Goal: Obtain resource: Download file/media

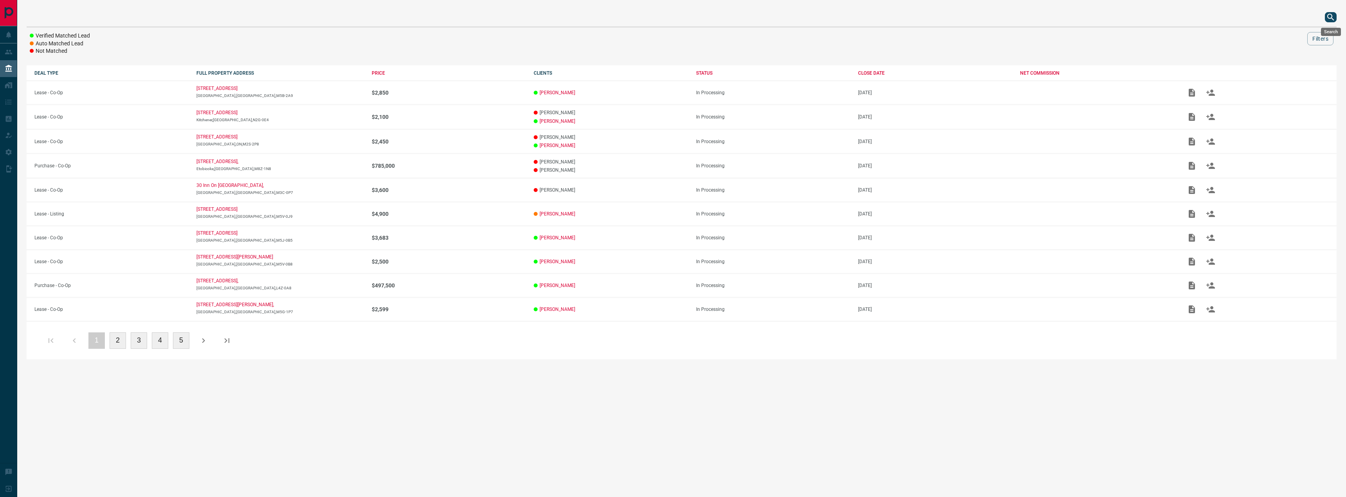
click at [1330, 15] on icon "search button" at bounding box center [1330, 17] width 9 height 9
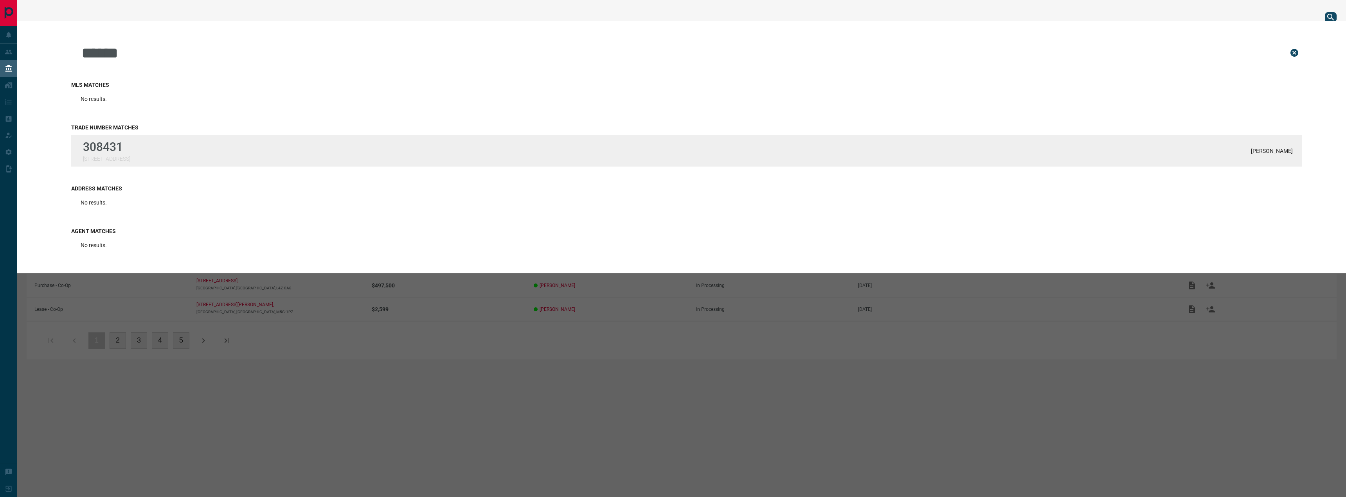
type input "******"
click at [165, 151] on div "308431 [STREET_ADDRESS][GEOGRAPHIC_DATA]" at bounding box center [686, 150] width 1231 height 31
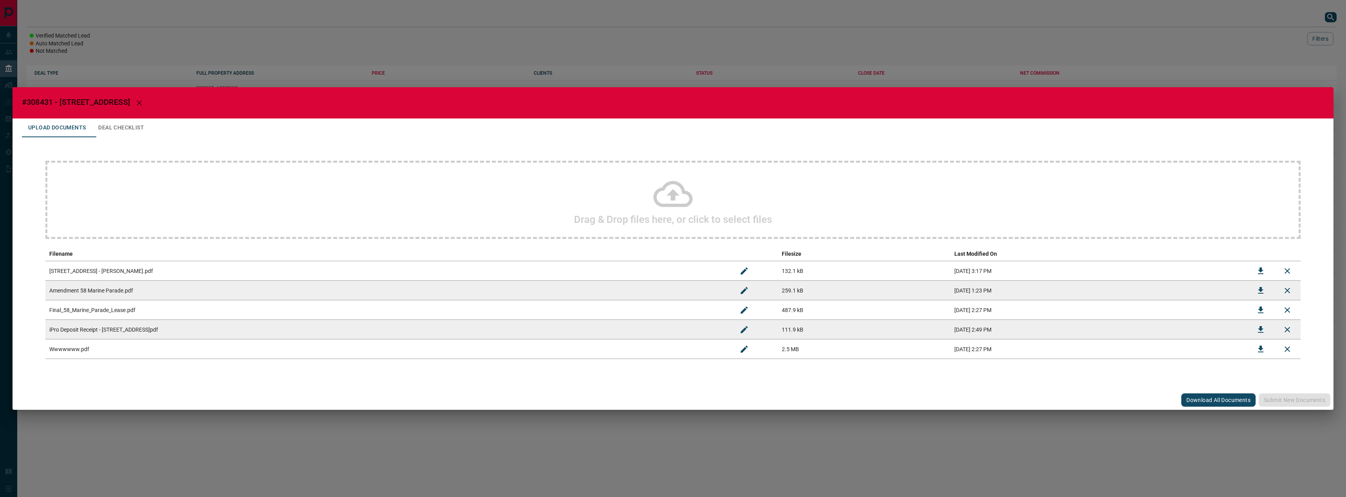
click at [1068, 70] on div "#308431 - [STREET_ADDRESS],1209 Upload Documents Deal Checklist Drag & Drop fil…" at bounding box center [673, 248] width 1346 height 497
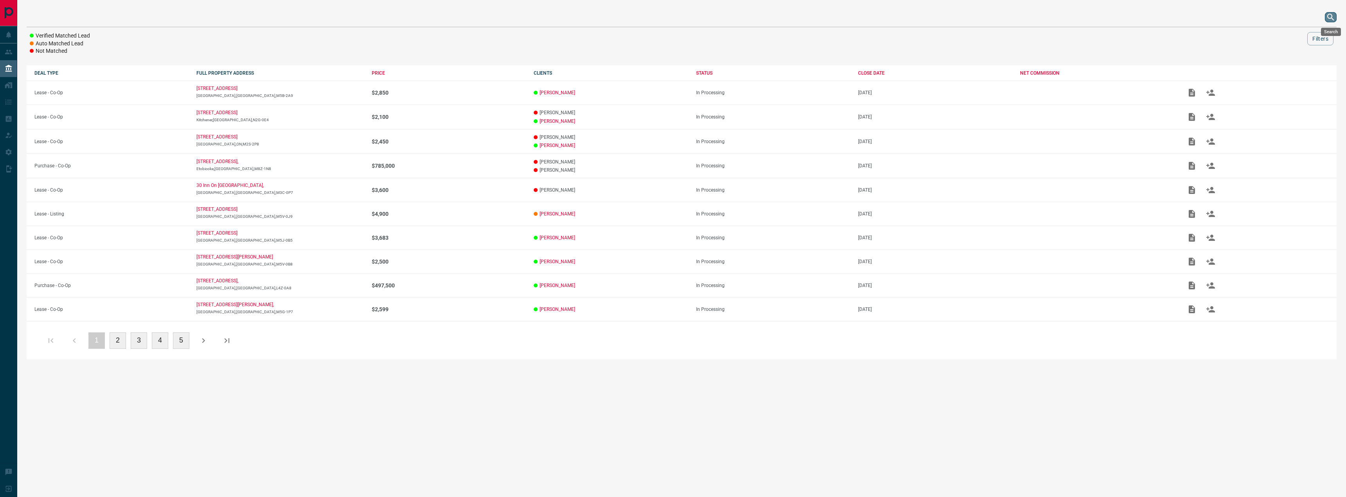
drag, startPoint x: 1327, startPoint y: 18, endPoint x: 1295, endPoint y: 20, distance: 32.1
click at [1327, 18] on icon "search button" at bounding box center [1330, 17] width 9 height 9
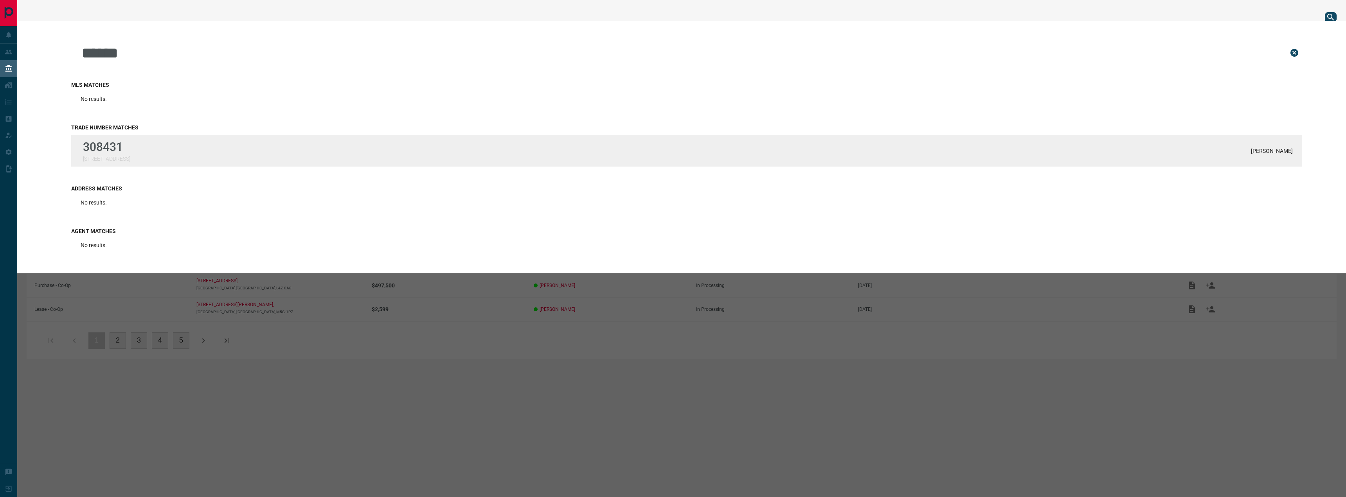
type input "******"
click at [158, 146] on div "308431 [STREET_ADDRESS][GEOGRAPHIC_DATA]" at bounding box center [686, 150] width 1231 height 31
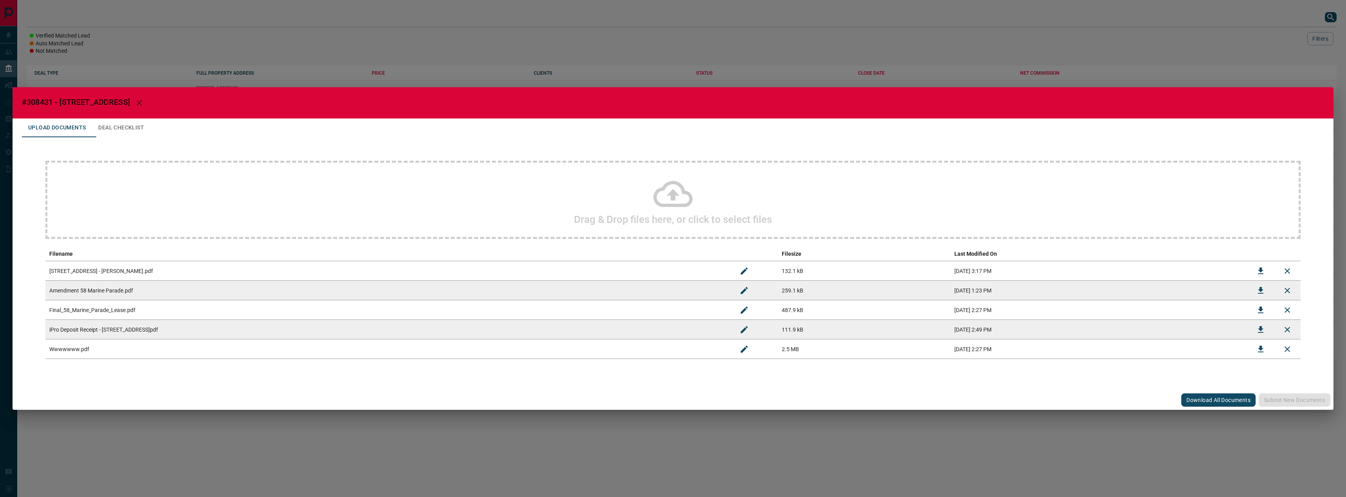
click at [1209, 397] on button "Download All Documents" at bounding box center [1218, 400] width 74 height 13
click at [523, 52] on div "#308431 - [STREET_ADDRESS],1209 Upload Documents Deal Checklist Drag & Drop fil…" at bounding box center [673, 248] width 1346 height 497
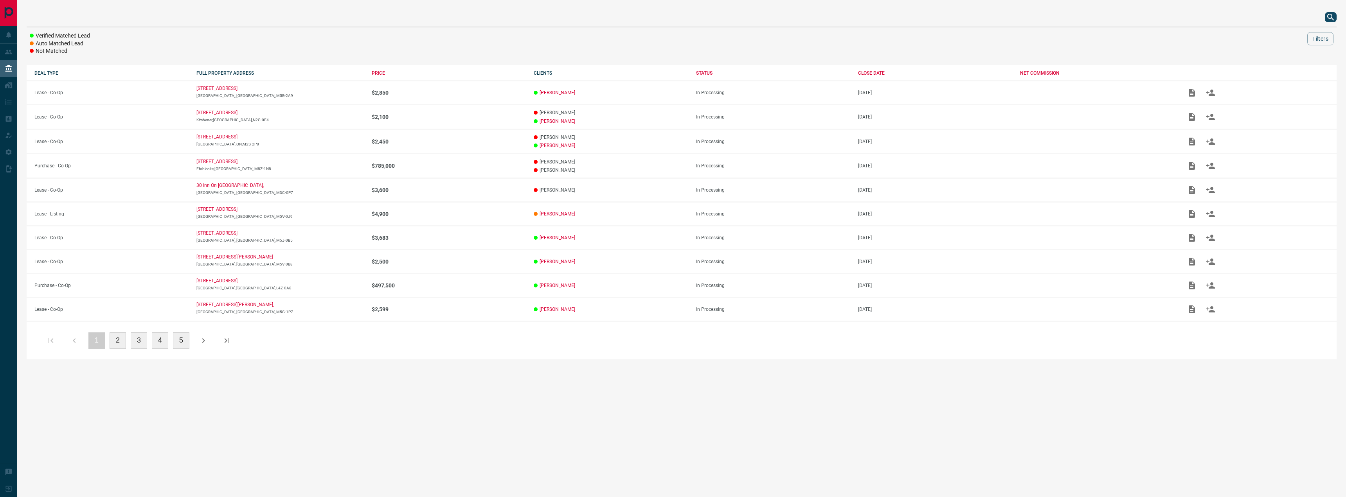
click at [1327, 16] on icon "search button" at bounding box center [1330, 17] width 9 height 9
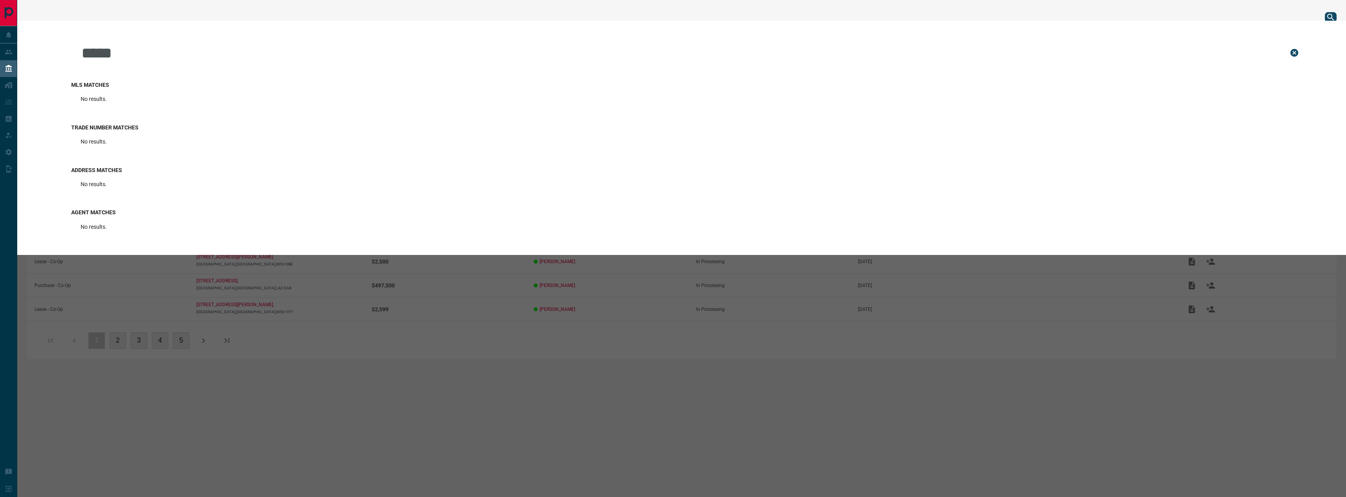
click at [81, 59] on input "*****" at bounding box center [679, 52] width 1196 height 39
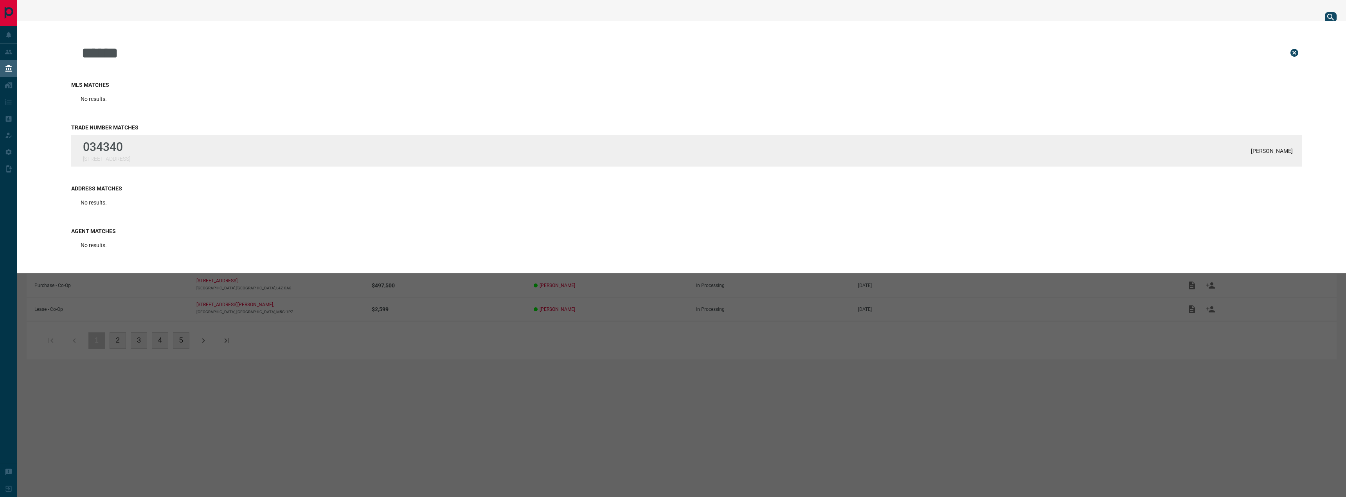
type input "******"
click at [130, 146] on p "034340" at bounding box center [106, 147] width 47 height 14
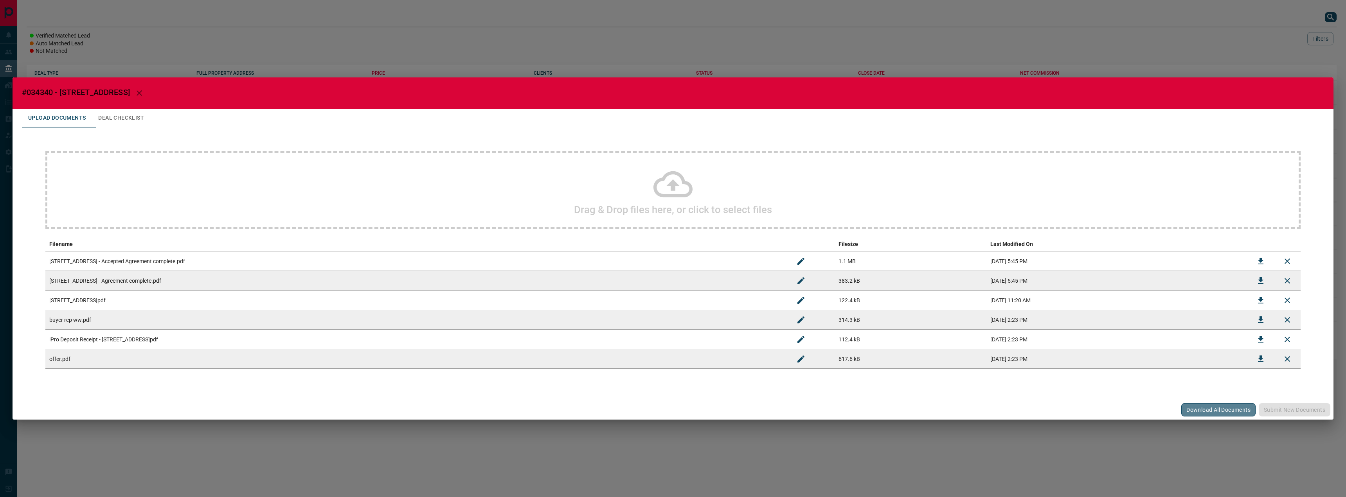
click at [1205, 408] on button "Download All Documents" at bounding box center [1218, 409] width 74 height 13
click at [1286, 68] on div "#034340 - [STREET_ADDRESS] Upload Documents Deal Checklist Drag & Drop files he…" at bounding box center [673, 248] width 1346 height 497
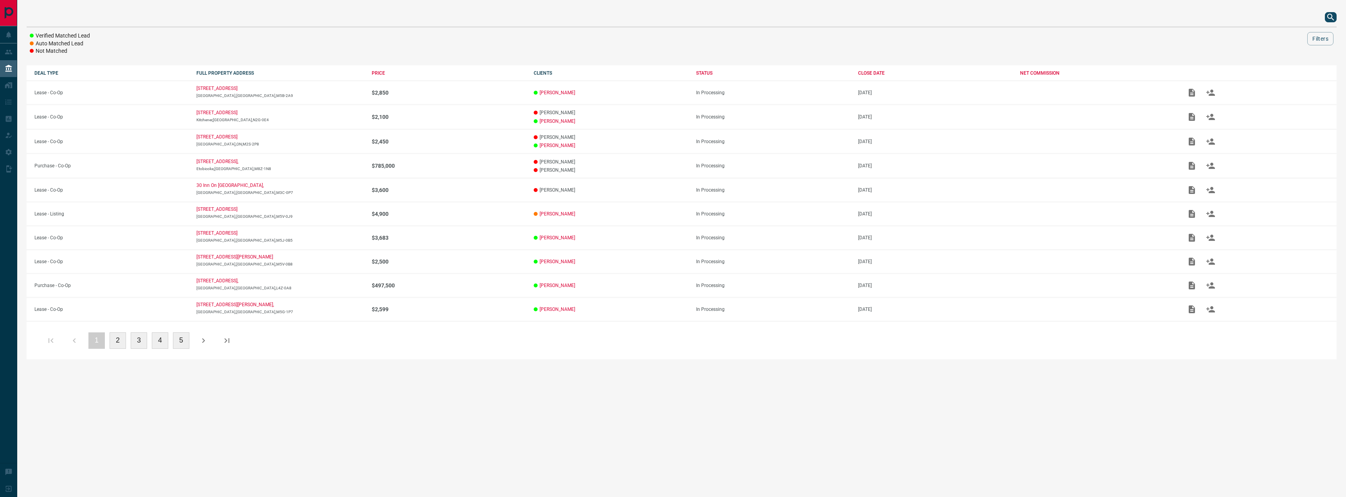
click at [1332, 13] on icon "search button" at bounding box center [1330, 17] width 9 height 9
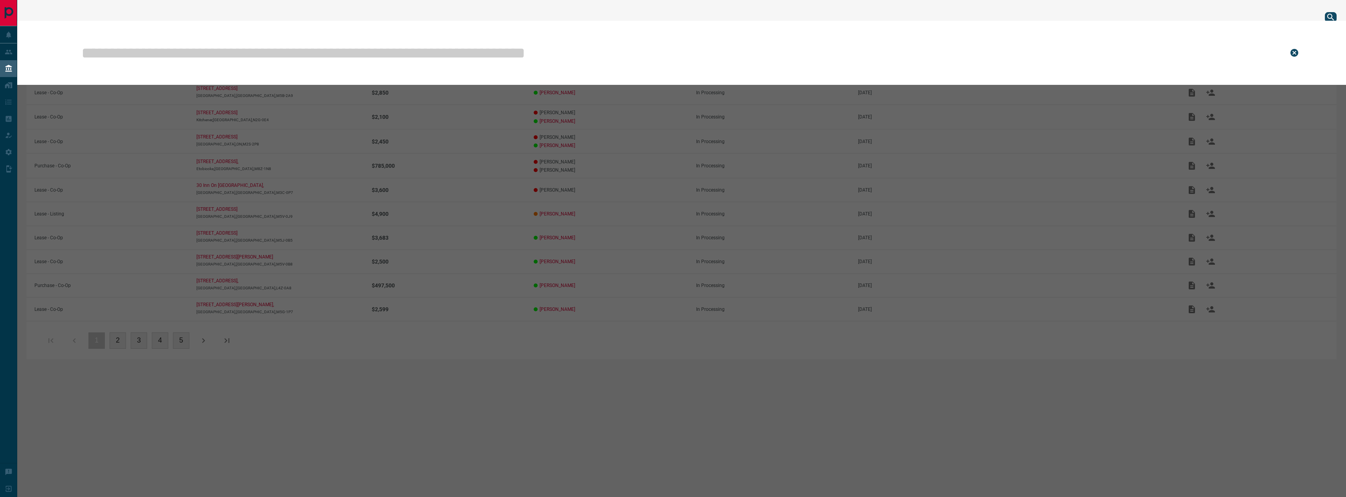
click at [1219, 43] on input "text" at bounding box center [679, 52] width 1196 height 39
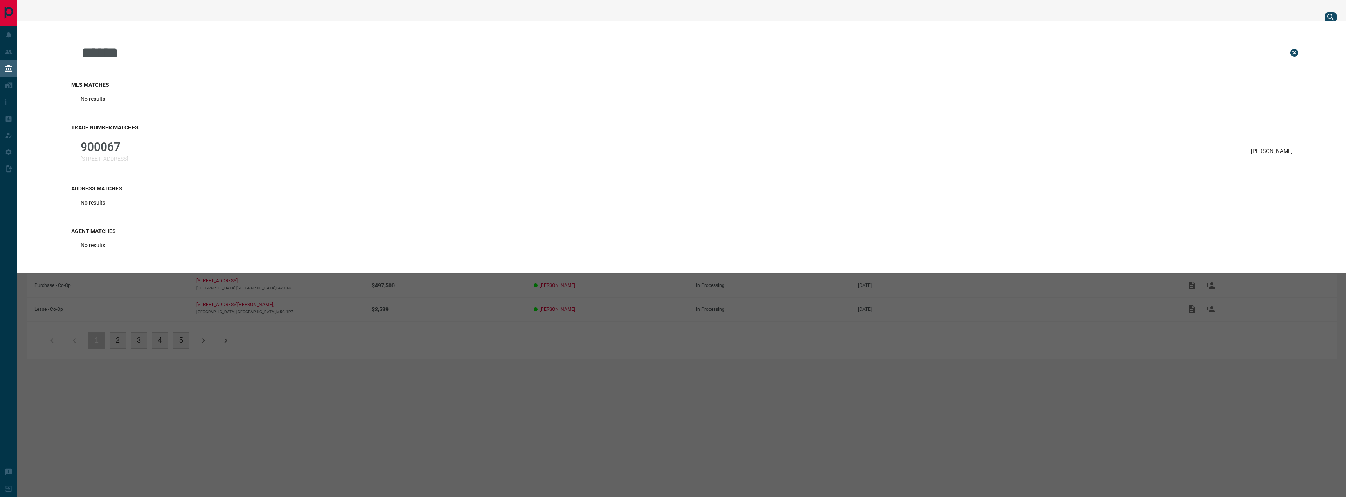
type input "******"
click at [989, 133] on div "Trade Number Matches 900067 [STREET_ADDRESS][PERSON_NAME]" at bounding box center [686, 145] width 1231 height 61
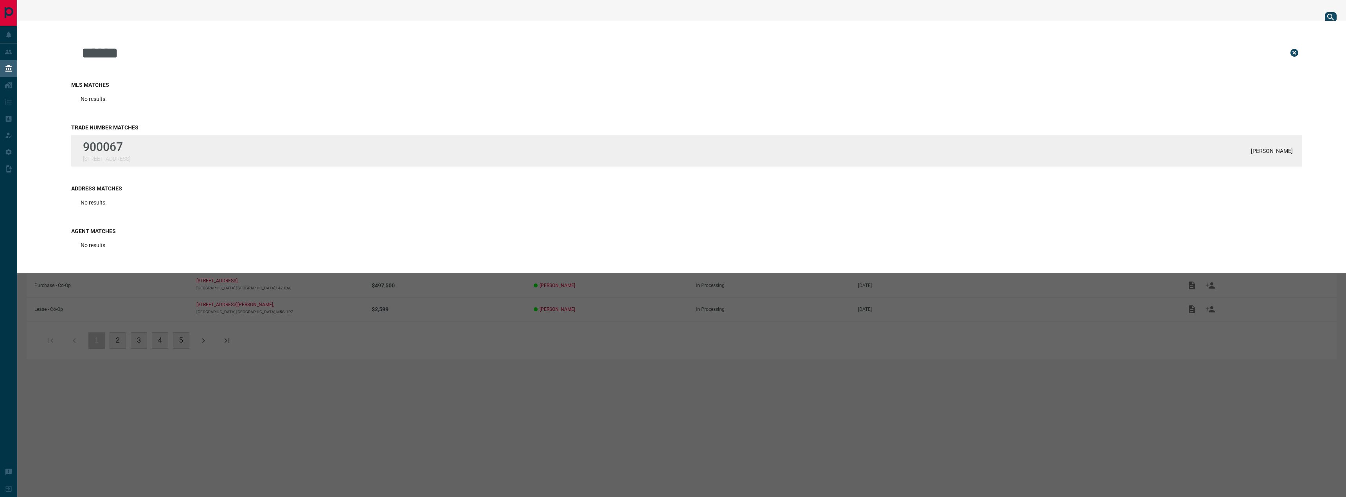
click at [548, 144] on div "900067 [STREET_ADDRESS][PERSON_NAME]" at bounding box center [686, 150] width 1231 height 31
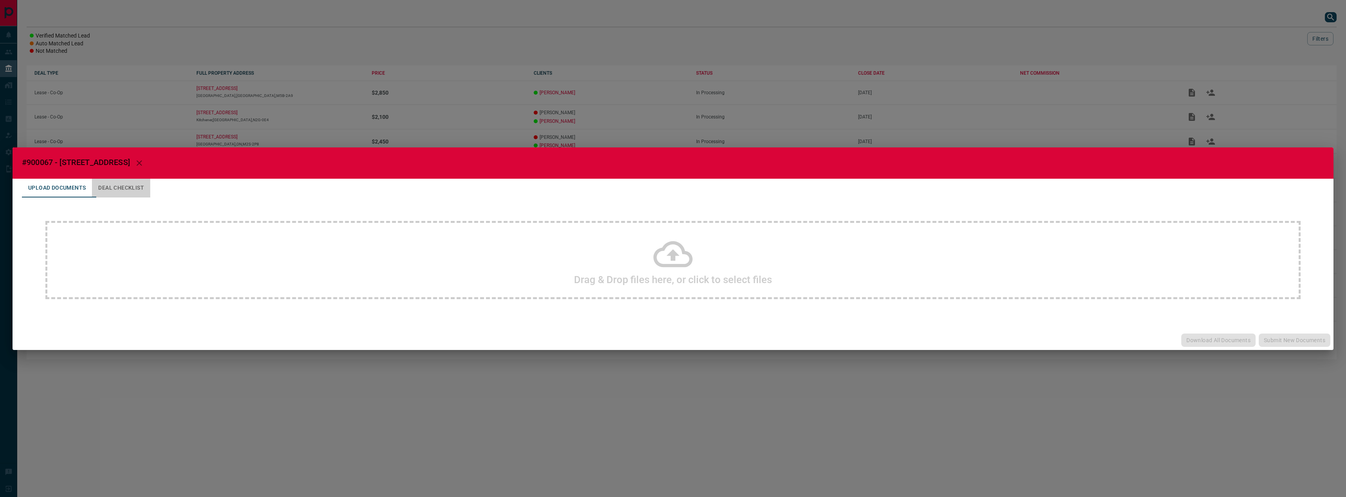
click at [128, 189] on button "Deal Checklist" at bounding box center [121, 188] width 58 height 19
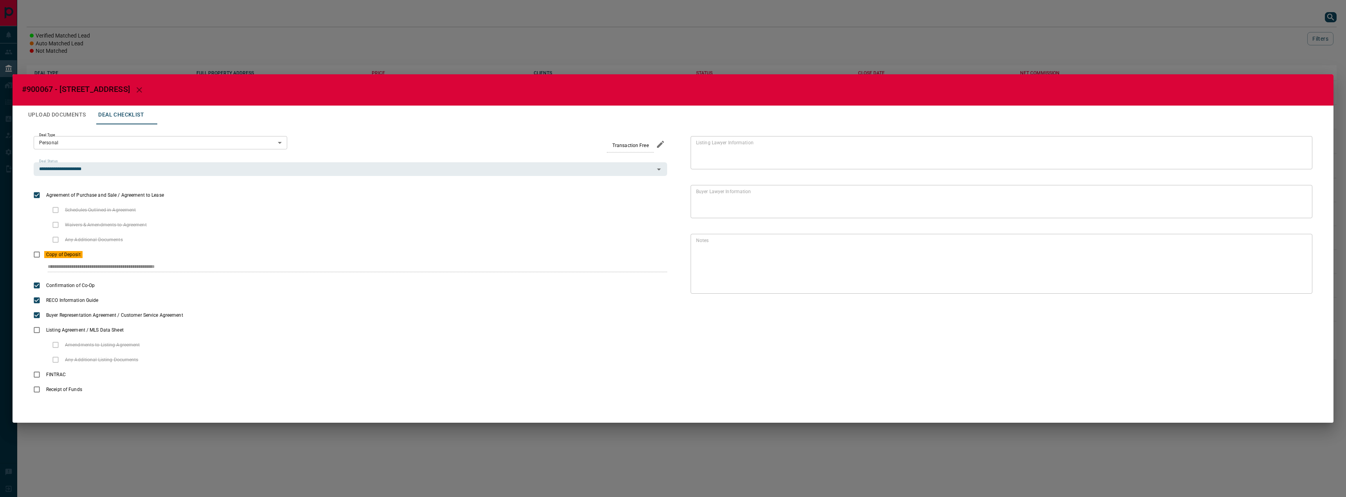
click at [70, 118] on button "Upload Documents" at bounding box center [57, 115] width 70 height 19
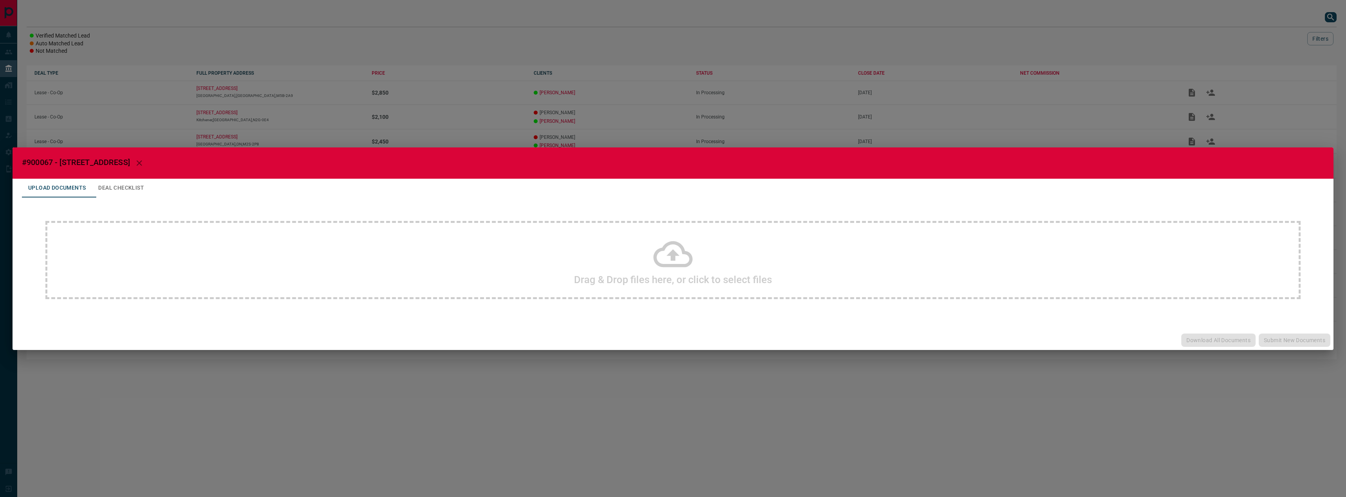
click at [363, 44] on div "#900067 - 99 The Donway W,910 Upload Documents Deal Checklist Drag & Drop files…" at bounding box center [673, 248] width 1346 height 497
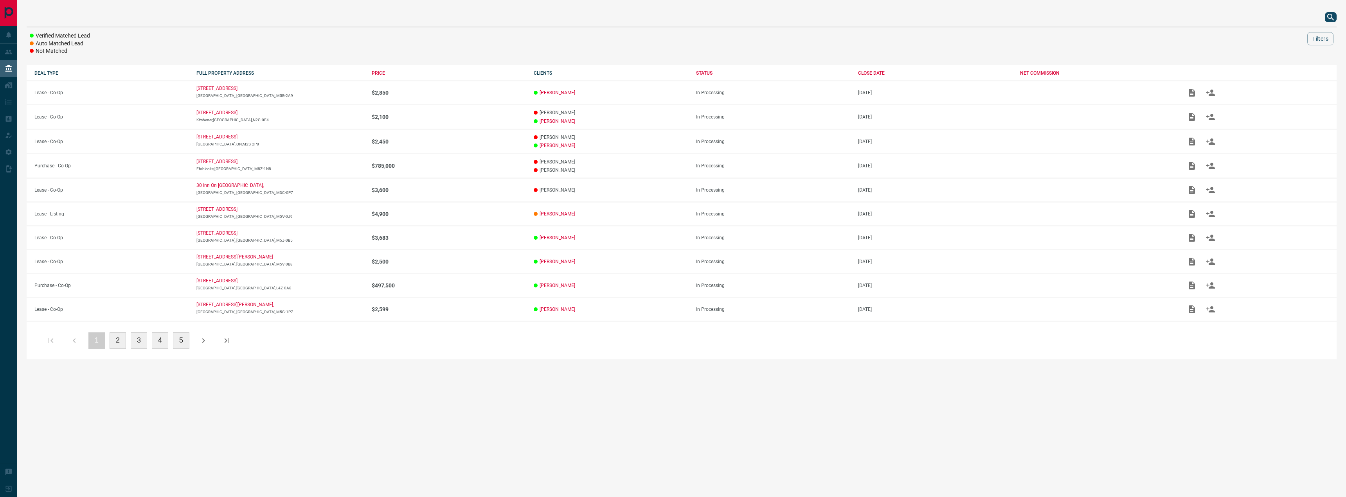
click at [1326, 13] on icon "search button" at bounding box center [1330, 17] width 9 height 9
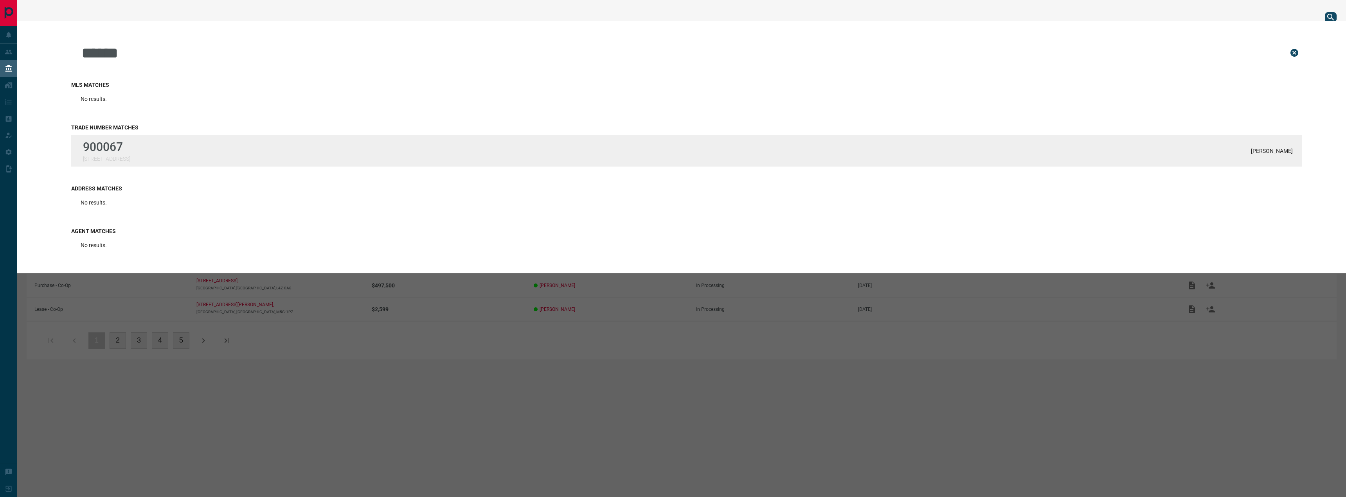
type input "******"
click at [147, 158] on div "900067 [STREET_ADDRESS][PERSON_NAME]" at bounding box center [686, 150] width 1231 height 31
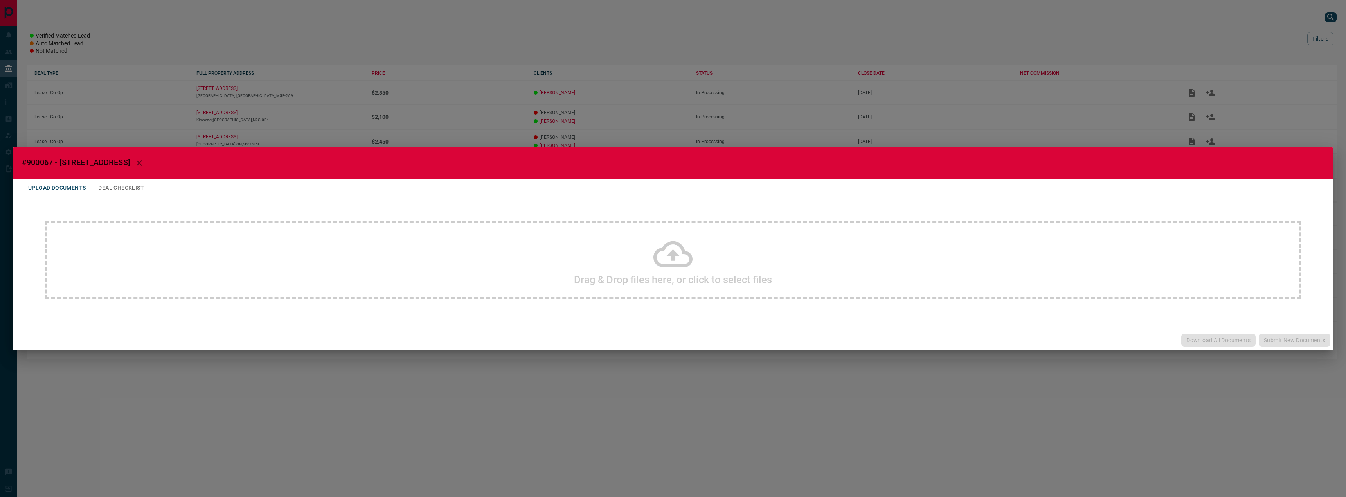
click at [122, 186] on button "Deal Checklist" at bounding box center [121, 188] width 58 height 19
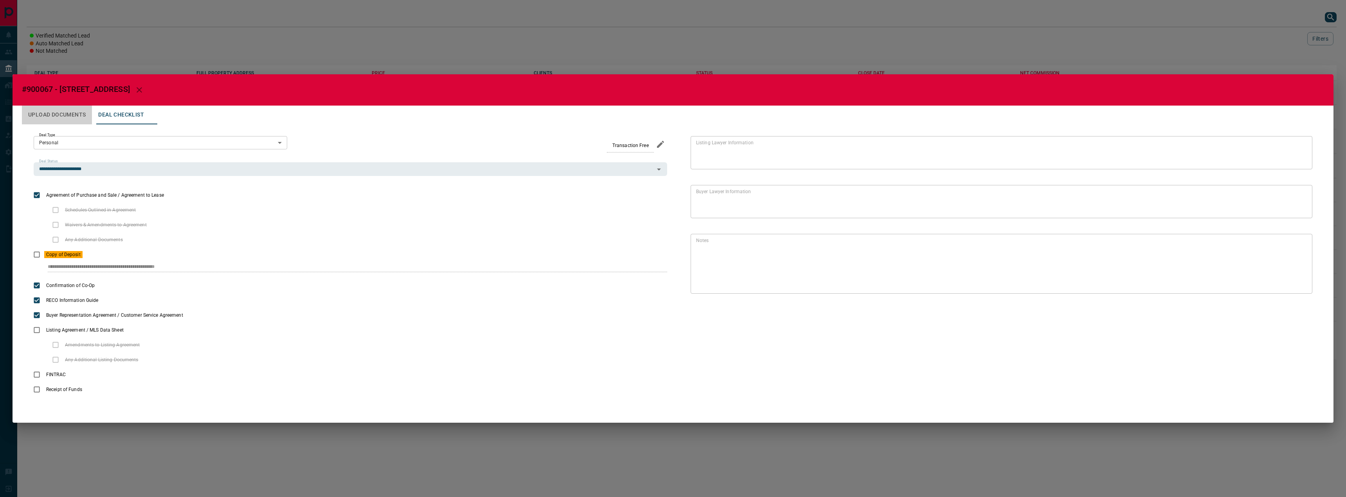
click at [65, 117] on button "Upload Documents" at bounding box center [57, 115] width 70 height 19
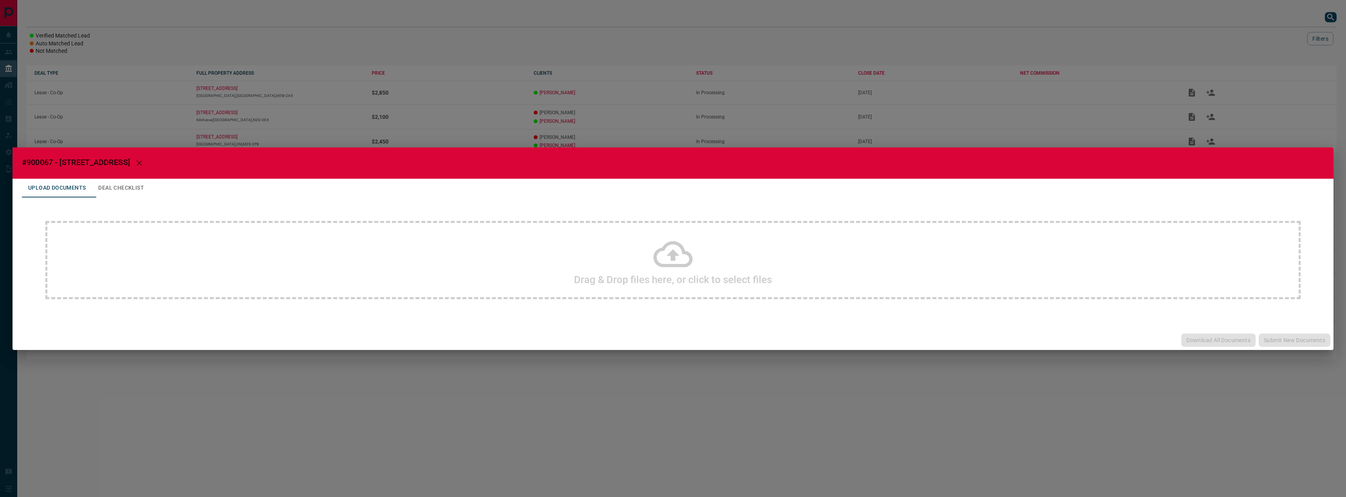
click at [135, 188] on button "Deal Checklist" at bounding box center [121, 188] width 58 height 19
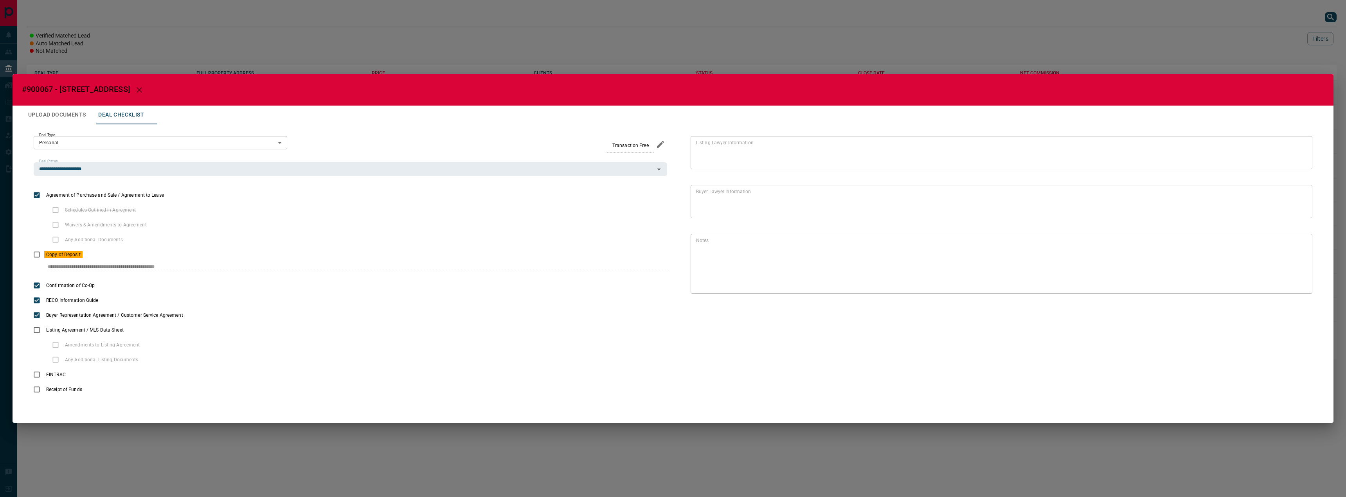
click at [64, 118] on button "Upload Documents" at bounding box center [57, 115] width 70 height 19
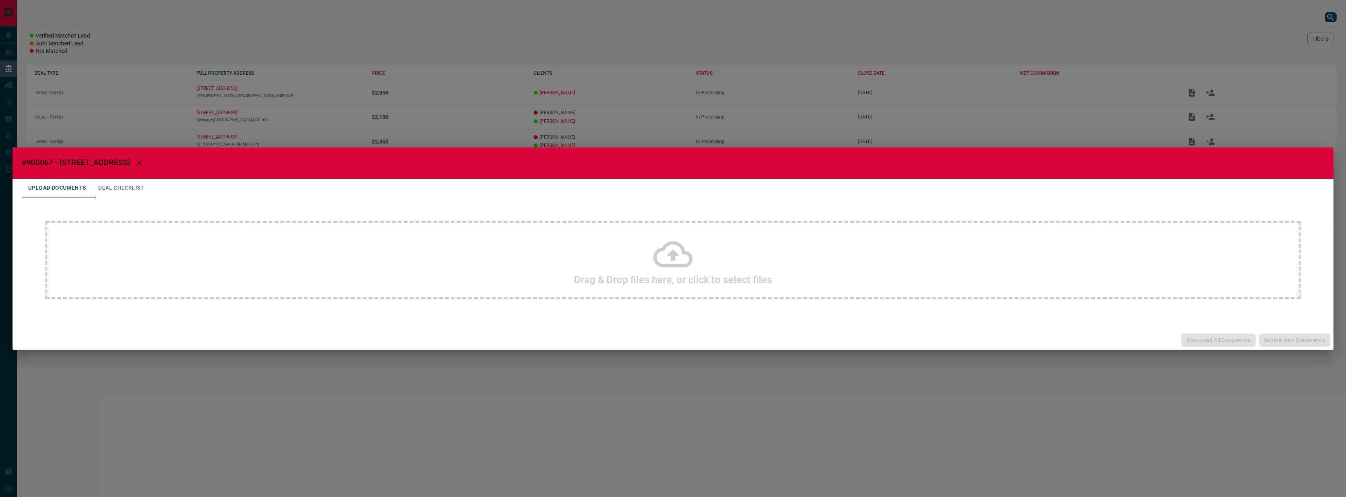
click at [325, 124] on div "#900067 - 99 The Donway W,910 Upload Documents Deal Checklist Drag & Drop files…" at bounding box center [673, 248] width 1346 height 497
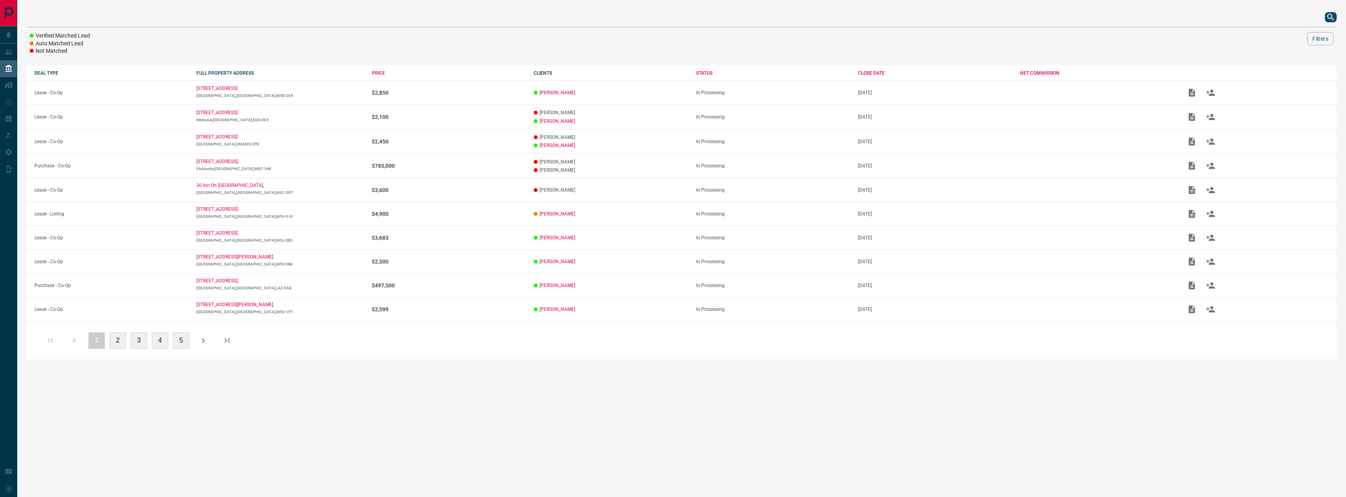
click at [1332, 15] on icon "search button" at bounding box center [1330, 17] width 9 height 9
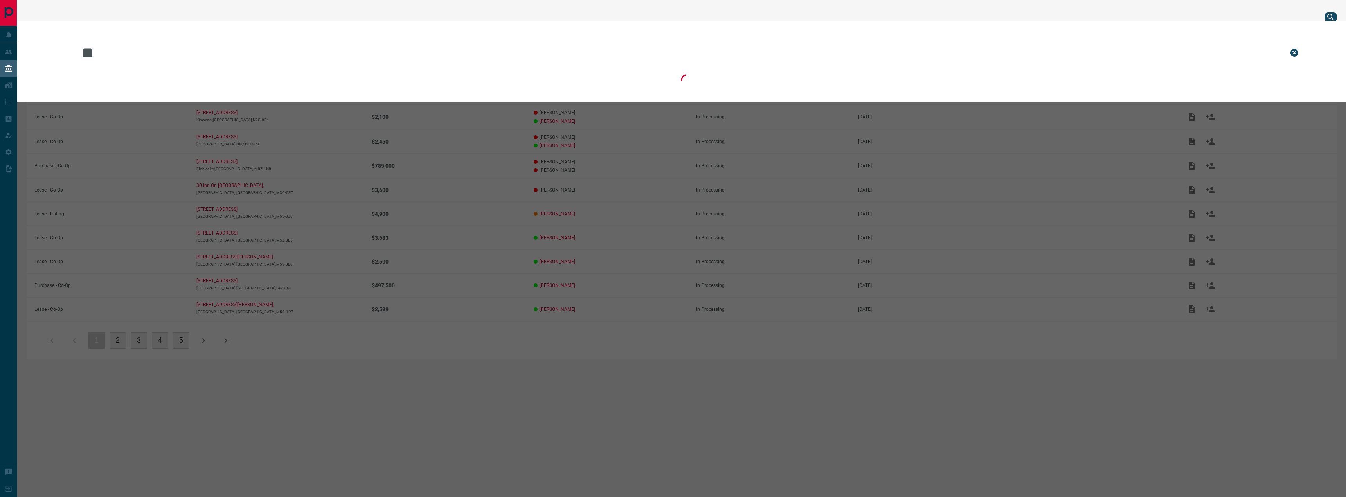
type input "*"
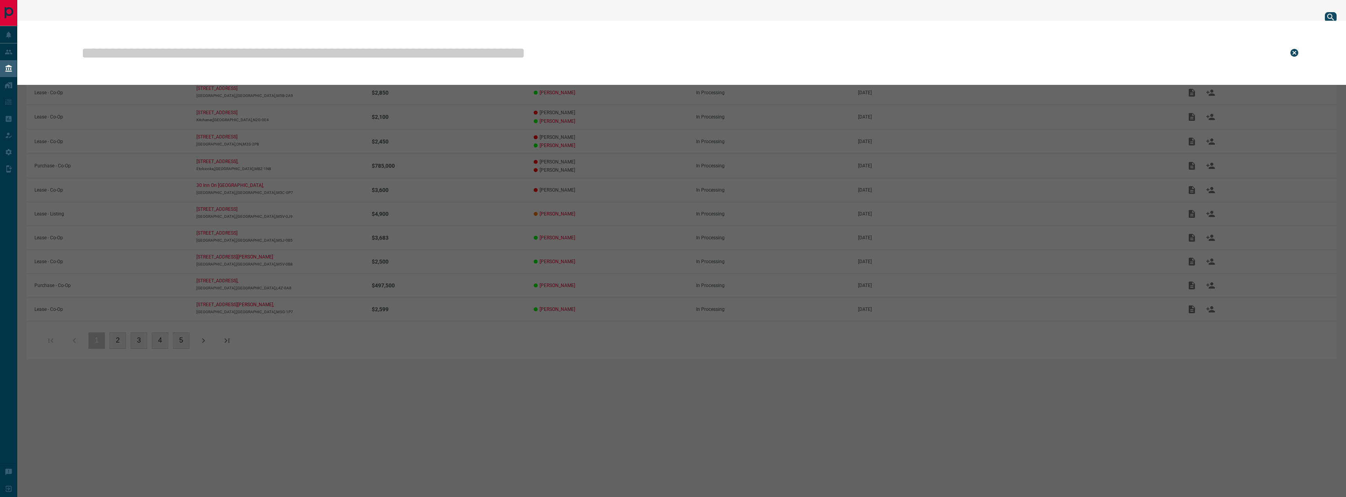
type input "*"
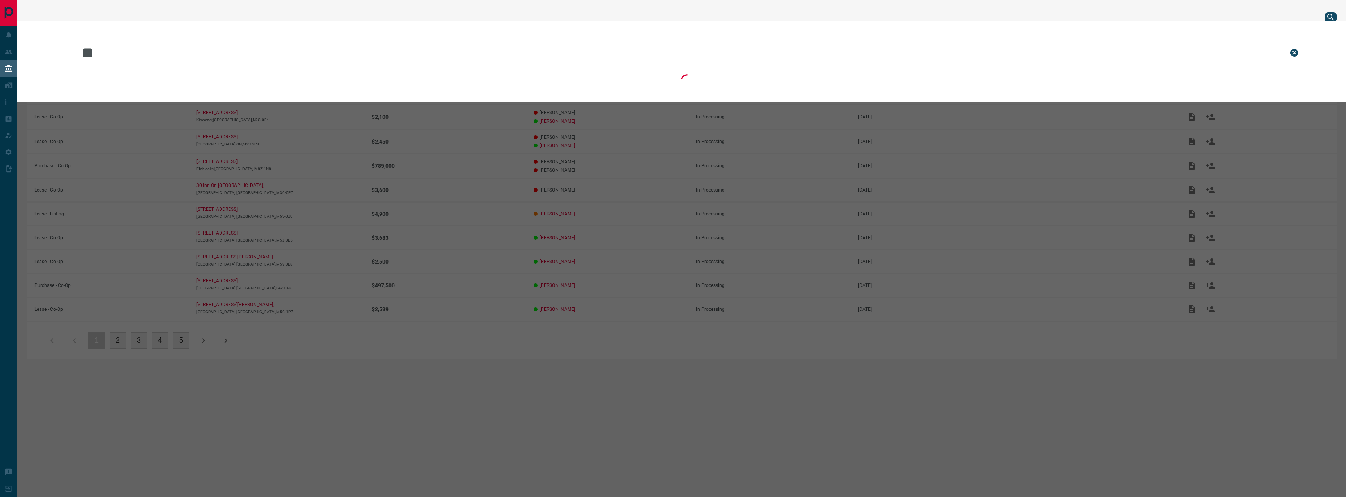
type input "*"
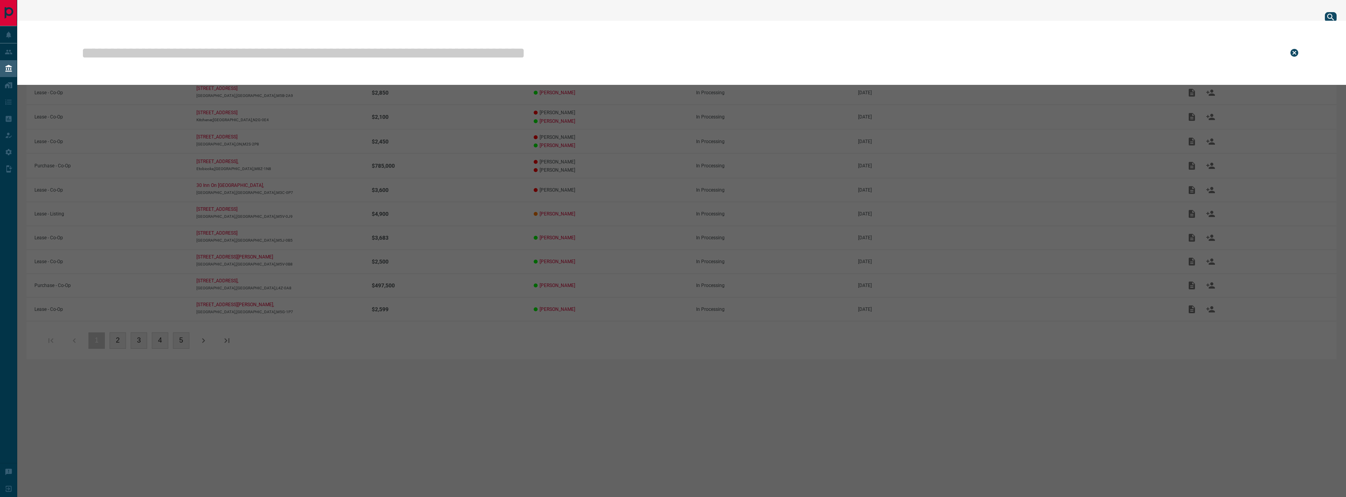
click at [426, 40] on input "text" at bounding box center [679, 52] width 1196 height 39
paste input "******"
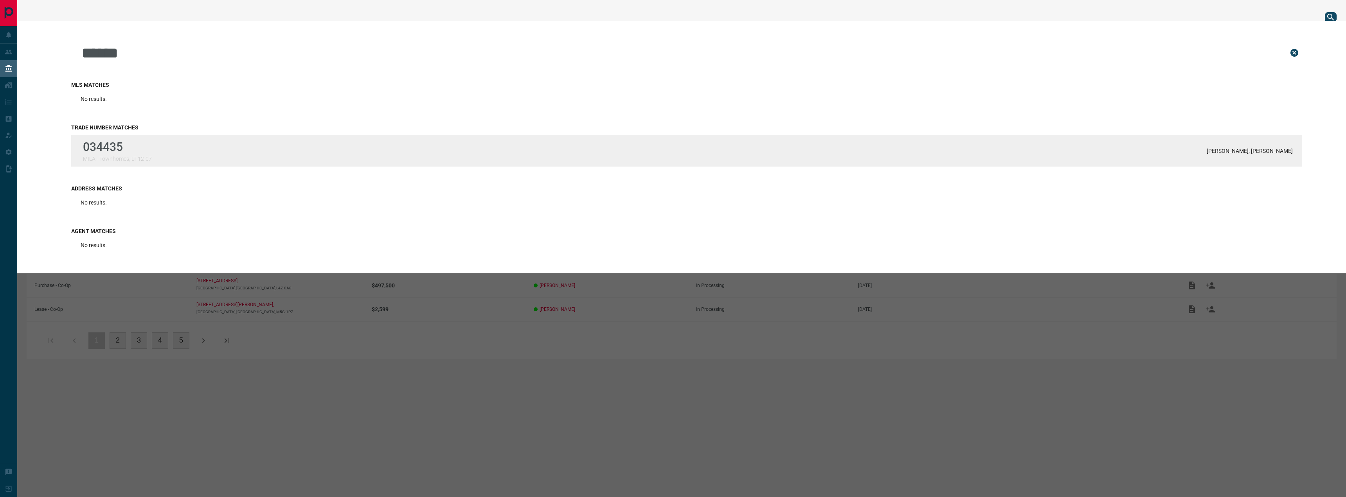
type input "******"
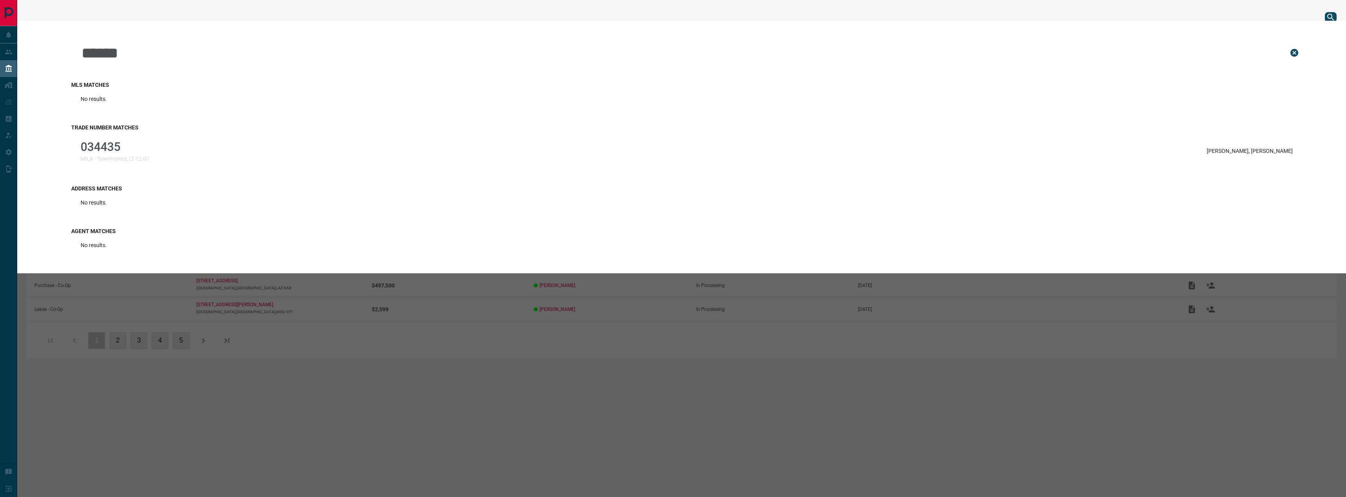
click at [231, 157] on div "034435 MILA - Townhomes, LT 12-07 [PERSON_NAME], [PERSON_NAME]" at bounding box center [686, 150] width 1231 height 31
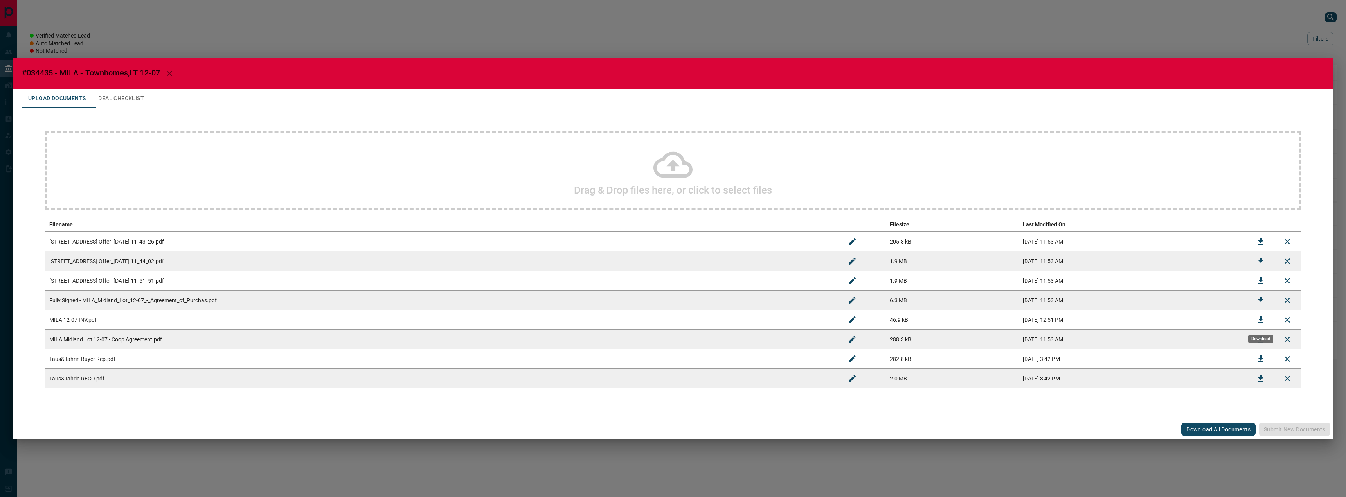
click at [1262, 315] on icon "Download" at bounding box center [1260, 319] width 9 height 9
